Goal: Transaction & Acquisition: Purchase product/service

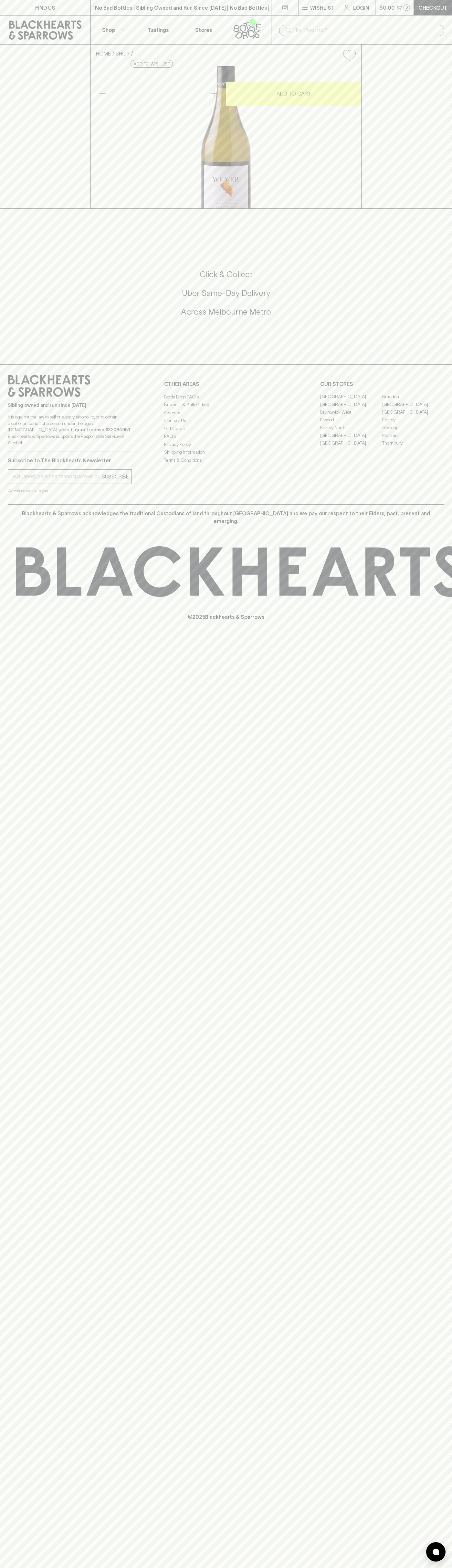
click at [390, 29] on input "text" at bounding box center [366, 30] width 144 height 10
click at [431, 807] on div "FIND US | No Bad Bottles | Sibling Owned and Run Since 2006 | No Bad Bottles | …" at bounding box center [226, 784] width 452 height 1568
click at [115, 1567] on html "FIND US | No Bad Bottles | Sibling Owned and Run Since 2006 | No Bad Bottles | …" at bounding box center [226, 784] width 452 height 1568
click at [7, 374] on div "FIND US | No Bad Bottles | Sibling Owned and Run Since 2006 | No Bad Bottles | …" at bounding box center [226, 784] width 452 height 1568
